Goal: Information Seeking & Learning: Learn about a topic

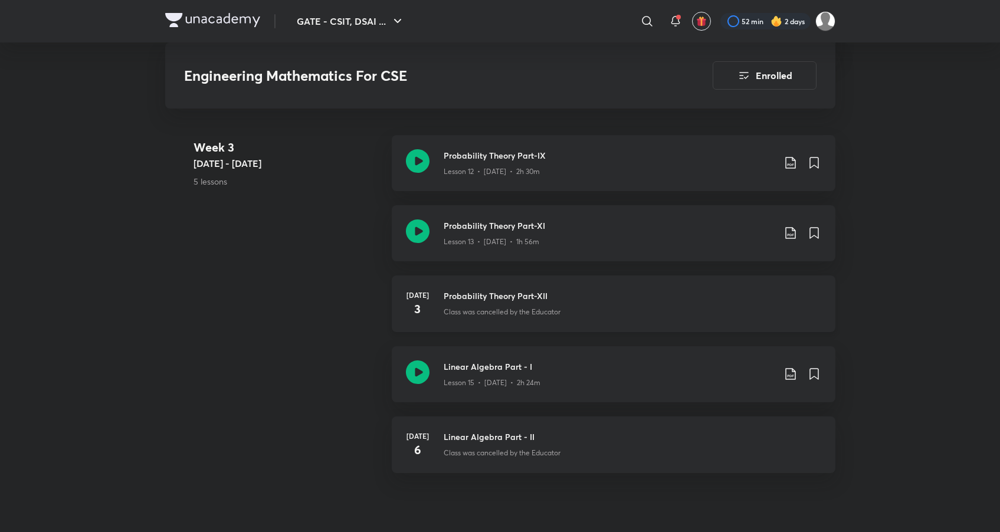
scroll to position [1605, 0]
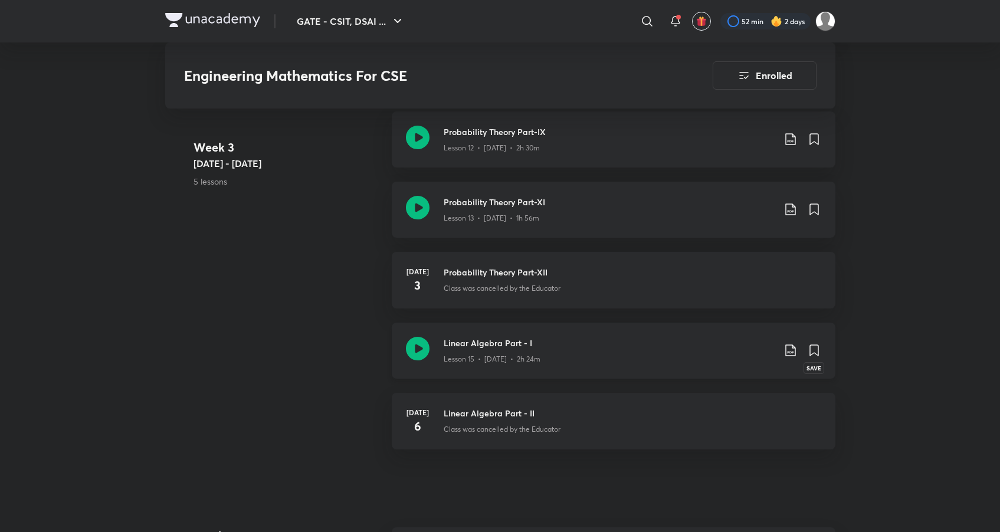
click at [818, 347] on icon at bounding box center [814, 350] width 8 height 11
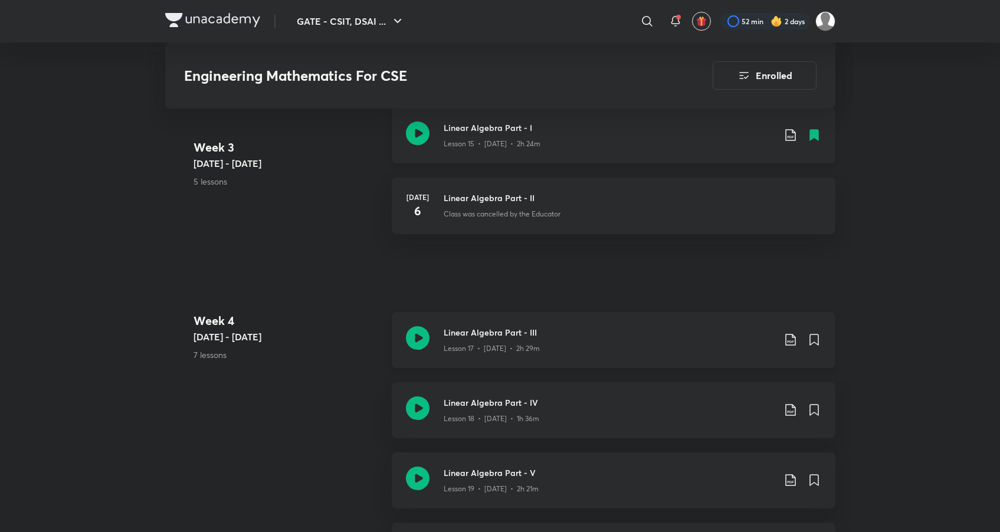
scroll to position [1842, 0]
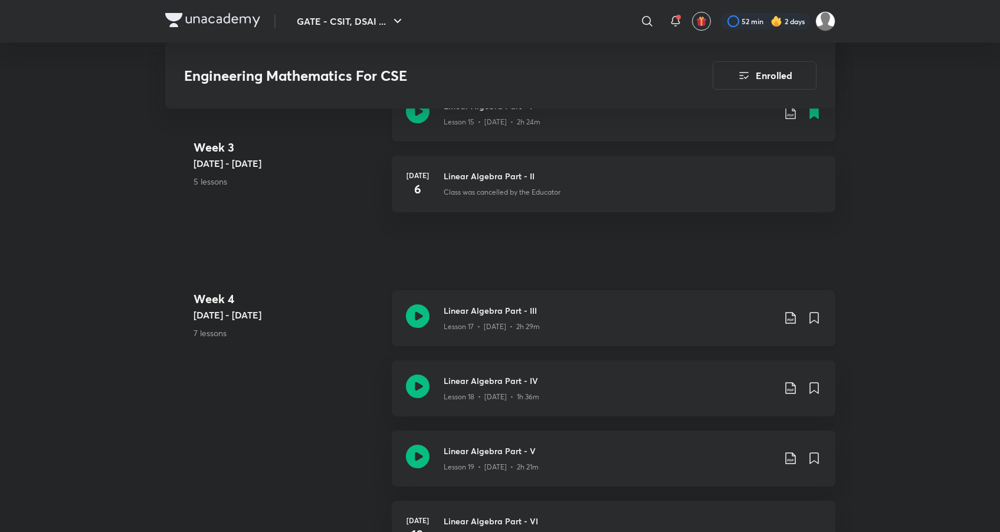
click at [517, 303] on div "Linear Algebra Part - III Lesson 17 • [DATE] • 2h 29m" at bounding box center [614, 318] width 444 height 56
